Goal: Task Accomplishment & Management: Manage account settings

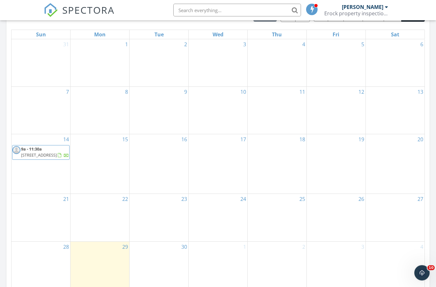
scroll to position [296, 0]
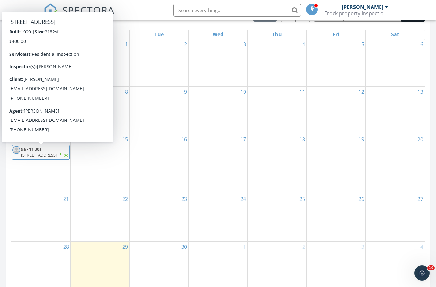
click at [45, 155] on span "4165 Timber Run, Ravenna 44266" at bounding box center [39, 155] width 36 height 6
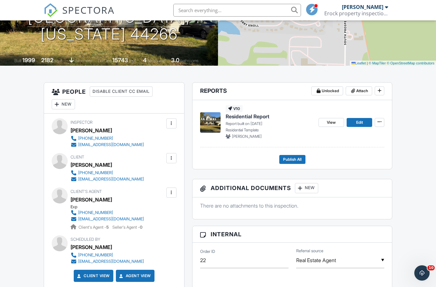
click at [296, 159] on span "Publish All" at bounding box center [292, 159] width 19 height 6
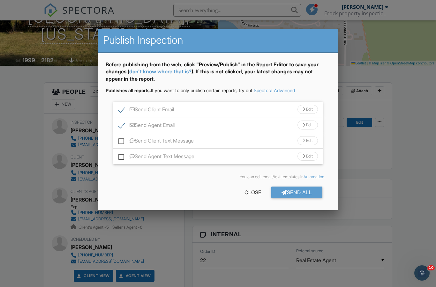
click at [213, 141] on div "Send Client Text Message Edit" at bounding box center [217, 141] width 209 height 16
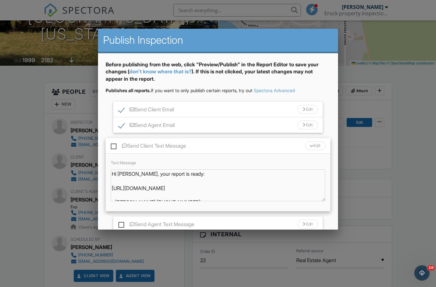
click at [114, 148] on label "Send Client Text Message" at bounding box center [148, 147] width 75 height 8
click at [114, 145] on input "Send Client Text Message" at bounding box center [113, 143] width 4 height 4
checkbox input "true"
click at [206, 146] on div "Send Client Text Message Edit" at bounding box center [218, 146] width 224 height 16
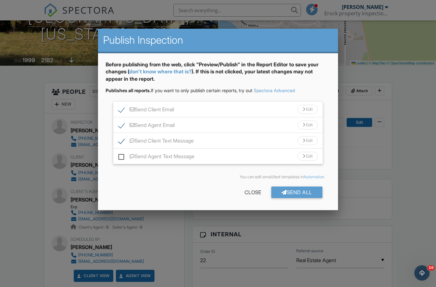
click at [119, 157] on label "Send Agent Text Message" at bounding box center [156, 157] width 76 height 8
click at [119, 155] on input "Send Agent Text Message" at bounding box center [120, 153] width 4 height 4
checkbox input "true"
click at [302, 191] on div "Send All" at bounding box center [296, 192] width 51 height 11
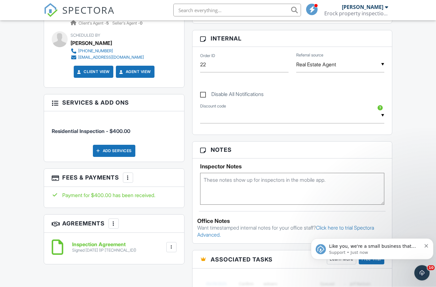
scroll to position [309, 0]
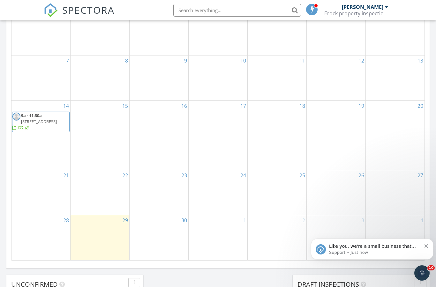
scroll to position [324, 0]
click at [427, 245] on icon "Dismiss notification" at bounding box center [426, 246] width 4 height 4
